Goal: Understand process/instructions: Learn how to perform a task or action

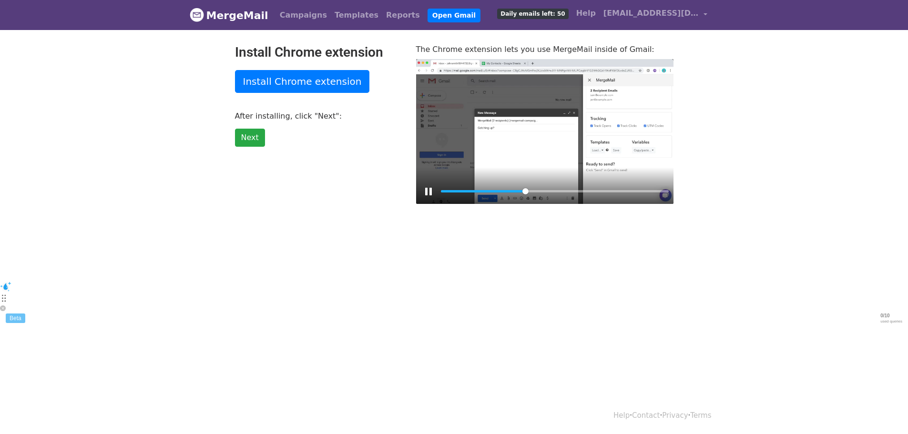
click at [621, 146] on div at bounding box center [544, 131] width 257 height 145
click at [624, 142] on div at bounding box center [544, 131] width 257 height 145
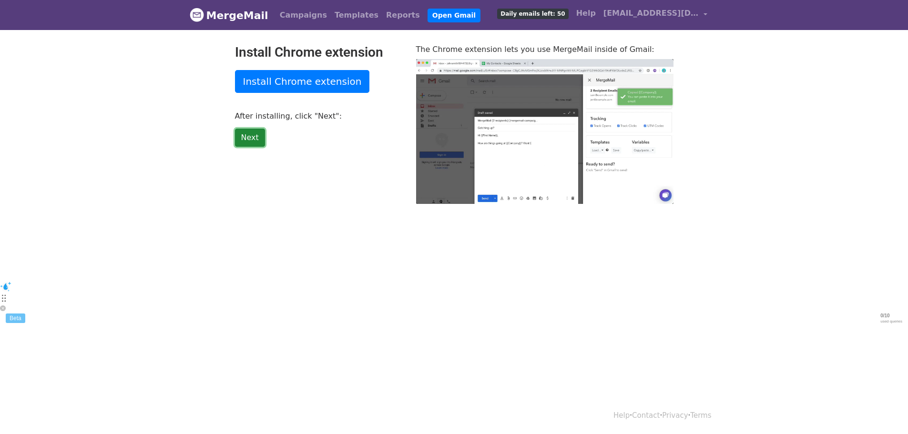
click at [244, 136] on link "Next" at bounding box center [250, 138] width 30 height 18
type input "74.91"
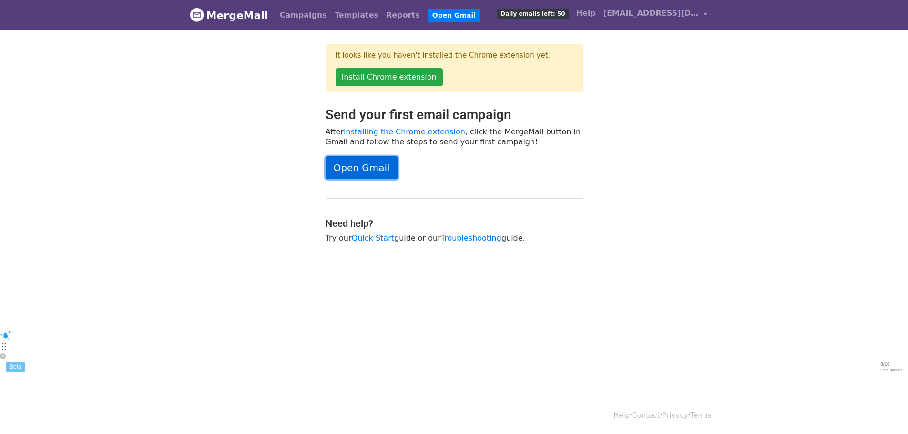
click at [360, 171] on link "Open Gmail" at bounding box center [361, 167] width 72 height 23
drag, startPoint x: 400, startPoint y: 87, endPoint x: 410, endPoint y: 80, distance: 12.0
click at [400, 87] on div "It looks like you haven't installed the Chrome extension yet. Install Chrome ex…" at bounding box center [453, 68] width 257 height 48
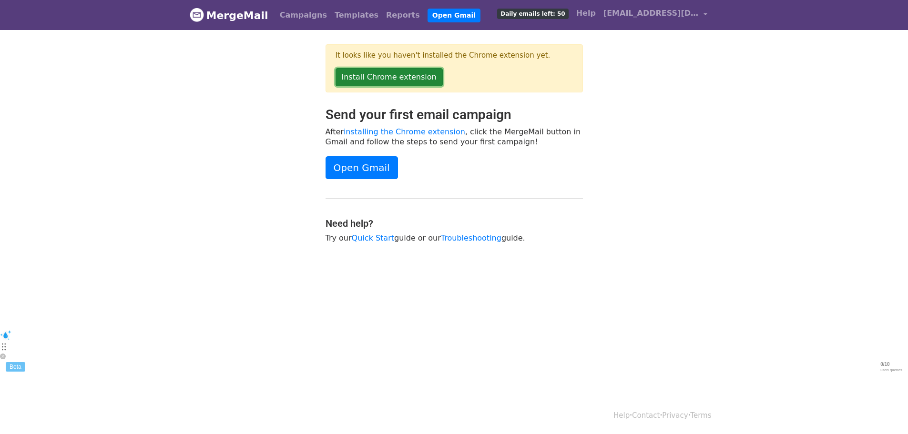
click at [412, 78] on link "Install Chrome extension" at bounding box center [388, 77] width 107 height 18
